Goal: Task Accomplishment & Management: Complete application form

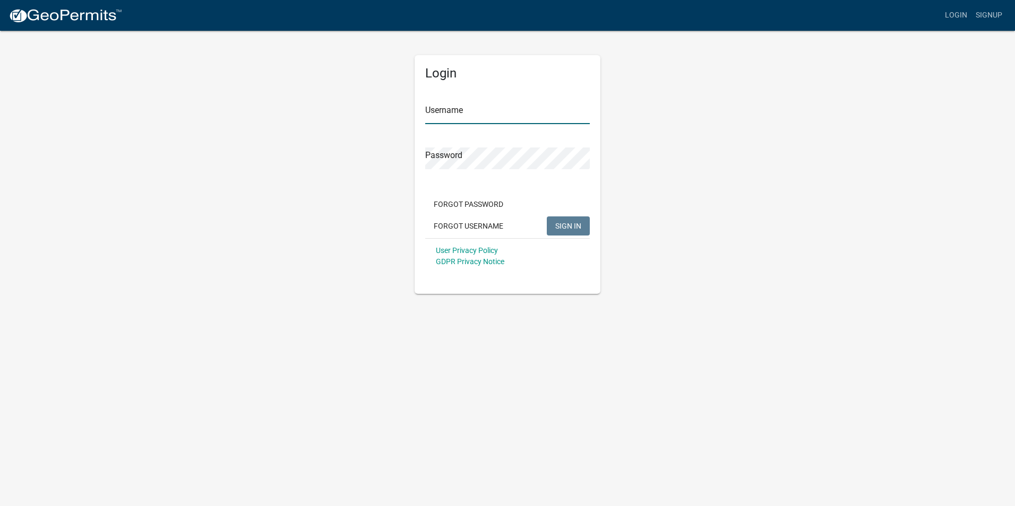
type input "curthursey2335"
click at [548, 118] on input "curthursey2335" at bounding box center [507, 113] width 165 height 22
click at [551, 276] on div "Login Username curthursey2335 Password Forgot Password Forgot Username SIGN IN …" at bounding box center [508, 174] width 186 height 239
click at [576, 235] on button "SIGN IN" at bounding box center [568, 226] width 43 height 19
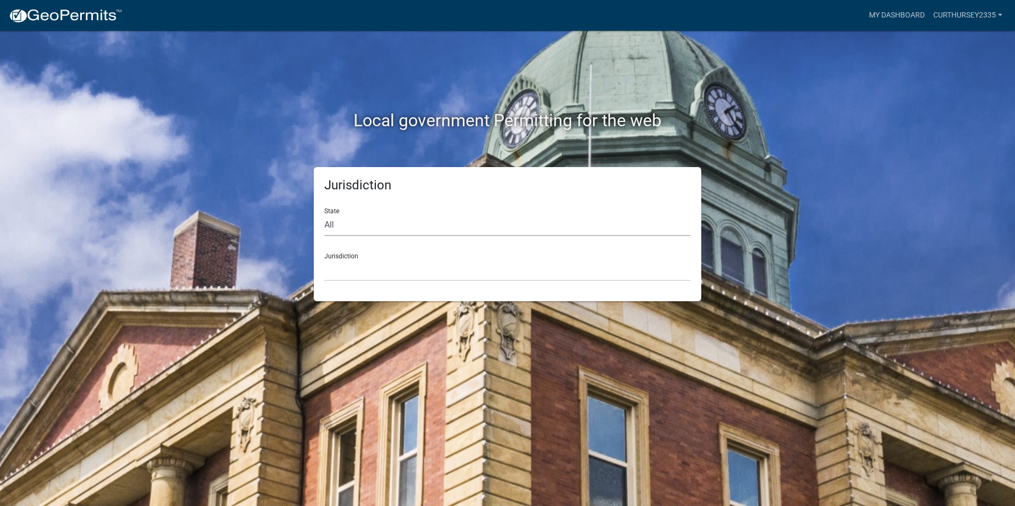
click at [369, 214] on select "All [US_STATE] [US_STATE] [US_STATE] [US_STATE] [US_STATE] [US_STATE] [US_STATE…" at bounding box center [507, 225] width 366 height 22
select select "[US_STATE]"
click at [324, 214] on select "All [US_STATE] [US_STATE] [US_STATE] [US_STATE] [US_STATE] [US_STATE] [US_STATE…" at bounding box center [507, 225] width 366 height 22
click at [379, 271] on select "City of [GEOGRAPHIC_DATA], [US_STATE] City of [GEOGRAPHIC_DATA], [US_STATE] Cit…" at bounding box center [507, 271] width 366 height 22
